Goal: Navigation & Orientation: Find specific page/section

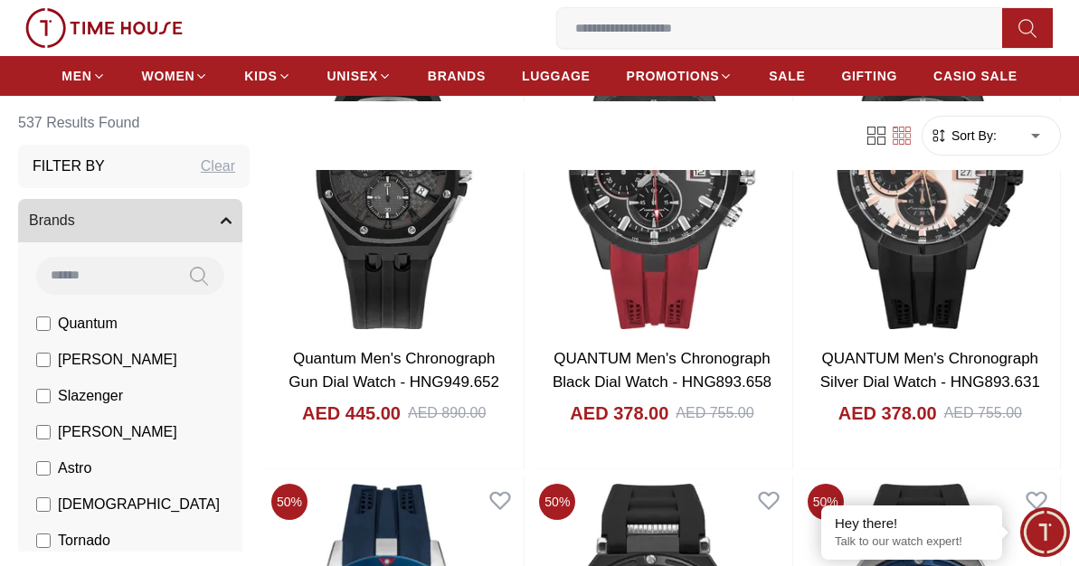
scroll to position [1083, 0]
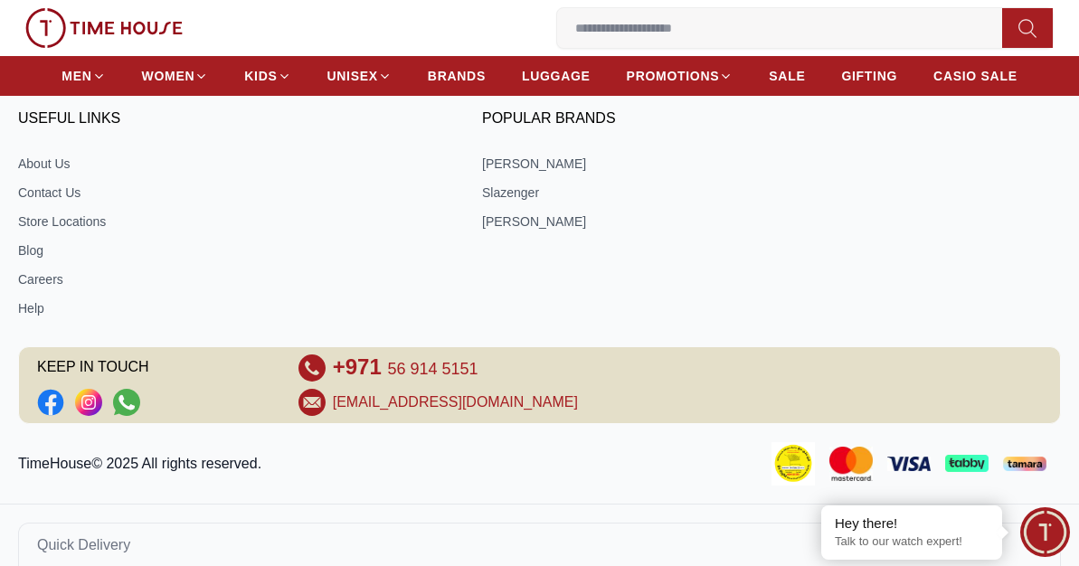
scroll to position [7594, 0]
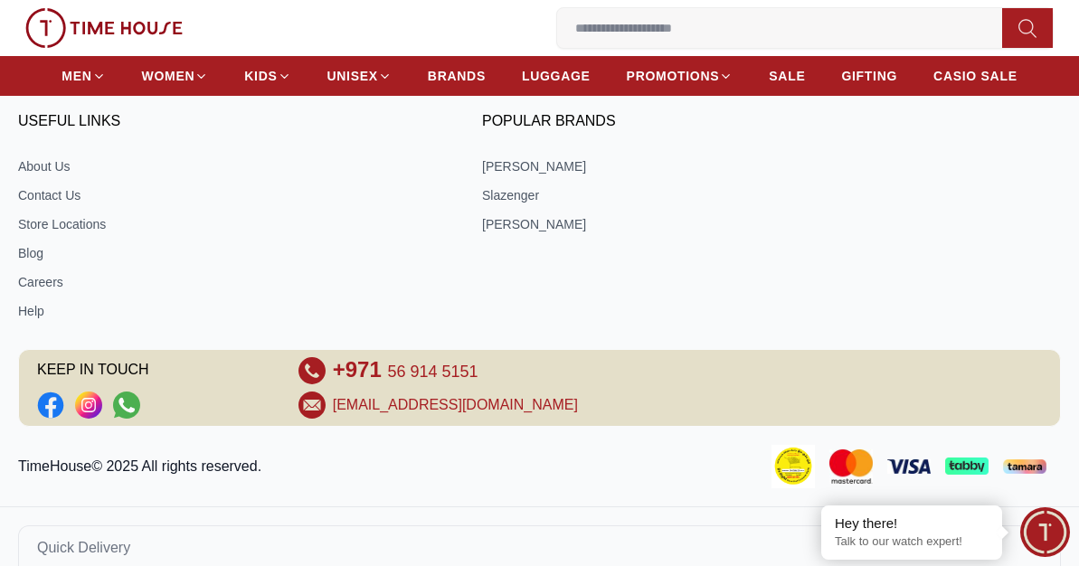
click at [76, 232] on ul "About Us Contact Us Store Locations Blog Careers Help" at bounding box center [230, 238] width 424 height 163
click at [77, 220] on link "Store Locations" at bounding box center [230, 224] width 424 height 18
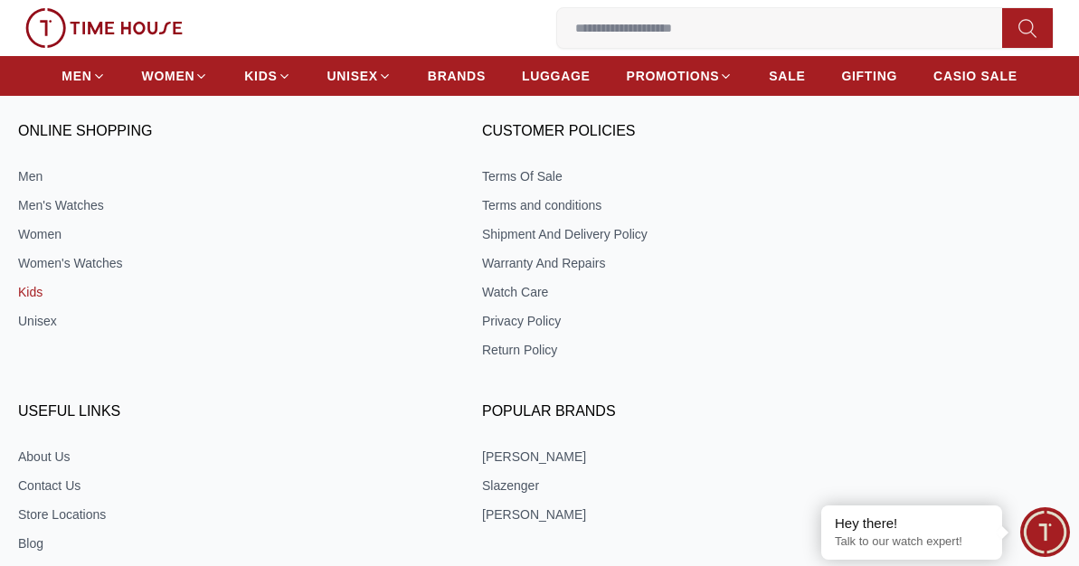
scroll to position [769, 0]
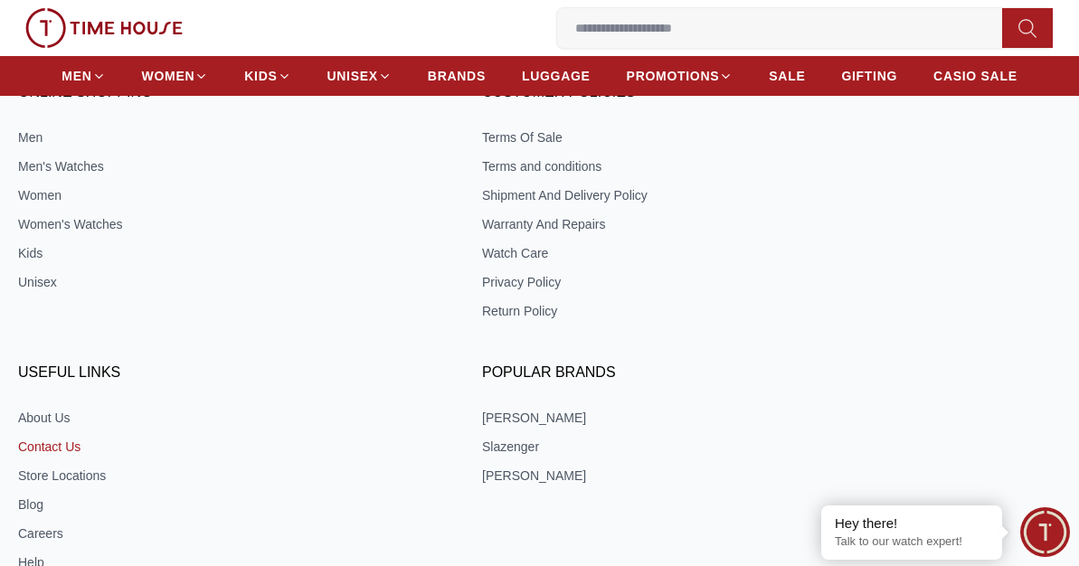
click at [38, 444] on link "Contact Us" at bounding box center [230, 447] width 424 height 18
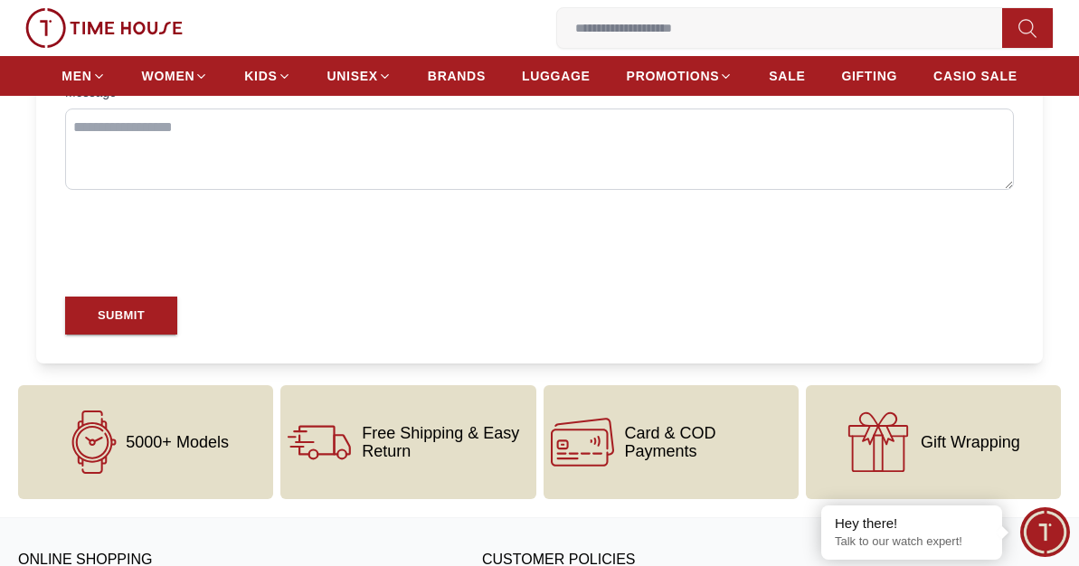
scroll to position [960, 0]
